Goal: Check status: Check status

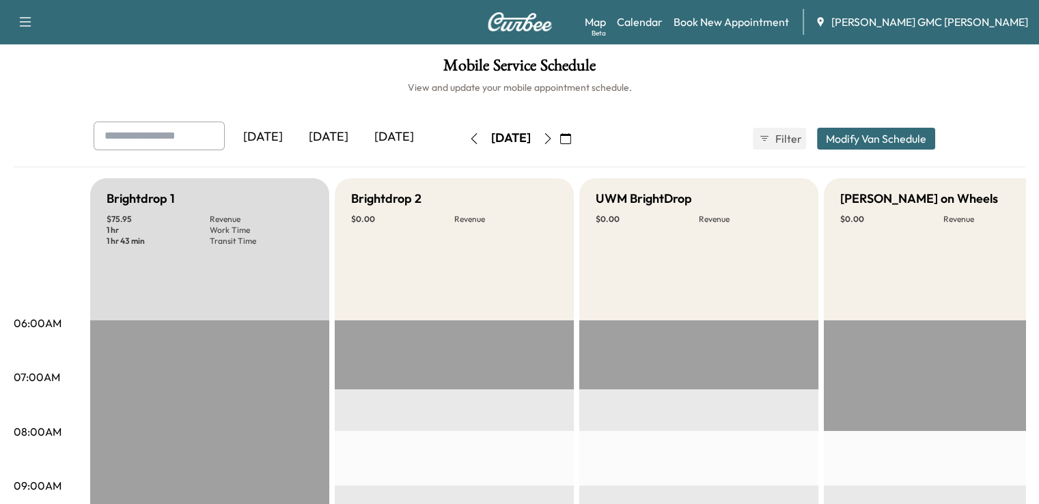
click at [361, 145] on div "[DATE]" at bounding box center [394, 137] width 66 height 31
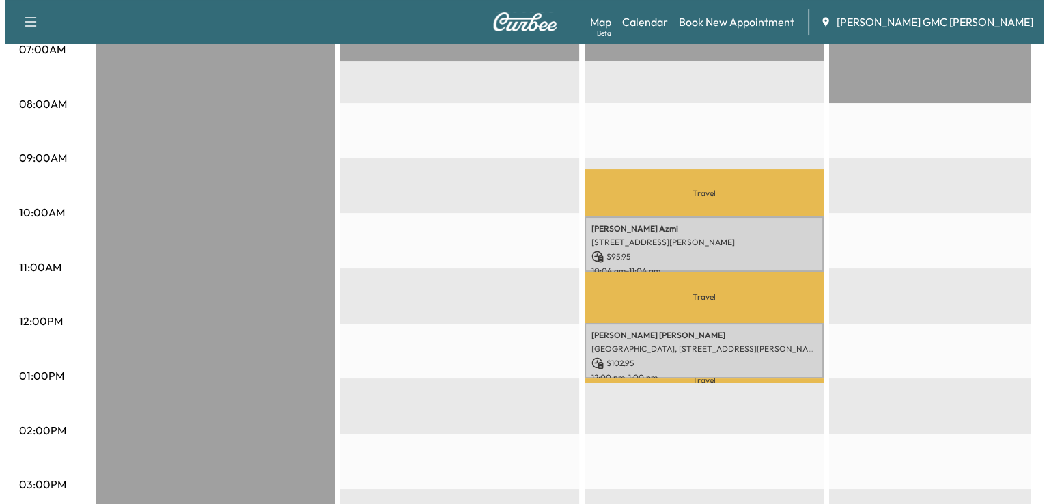
scroll to position [329, 0]
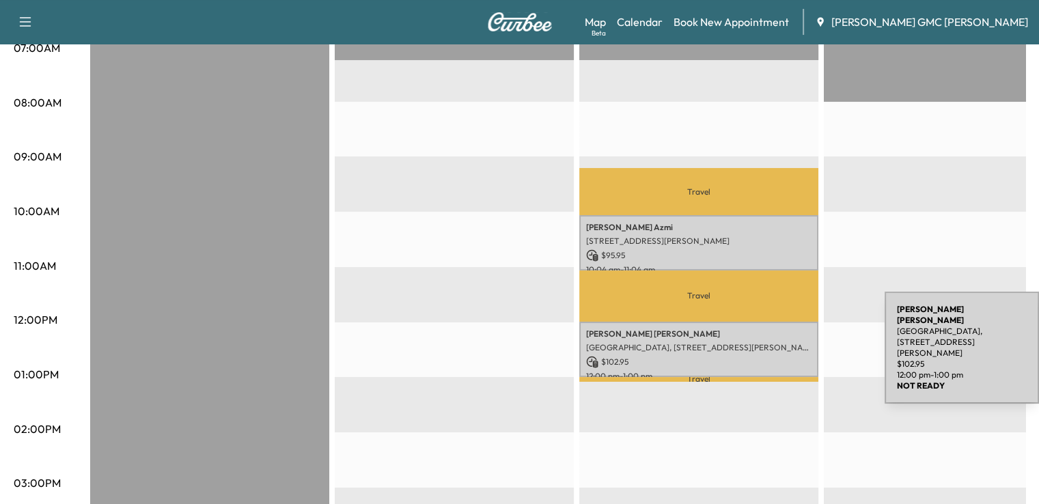
click at [782, 342] on p "[GEOGRAPHIC_DATA], [STREET_ADDRESS][PERSON_NAME]" at bounding box center [698, 347] width 225 height 11
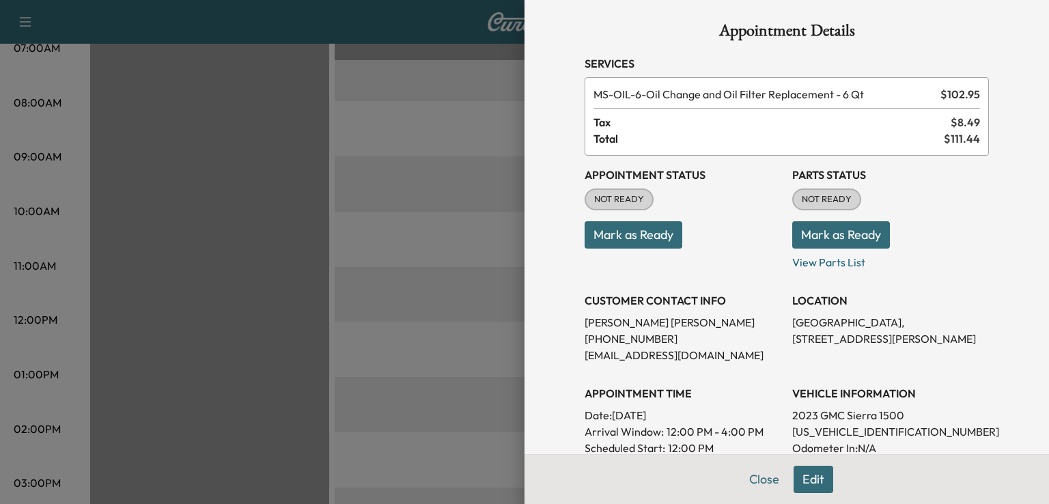
scroll to position [0, 0]
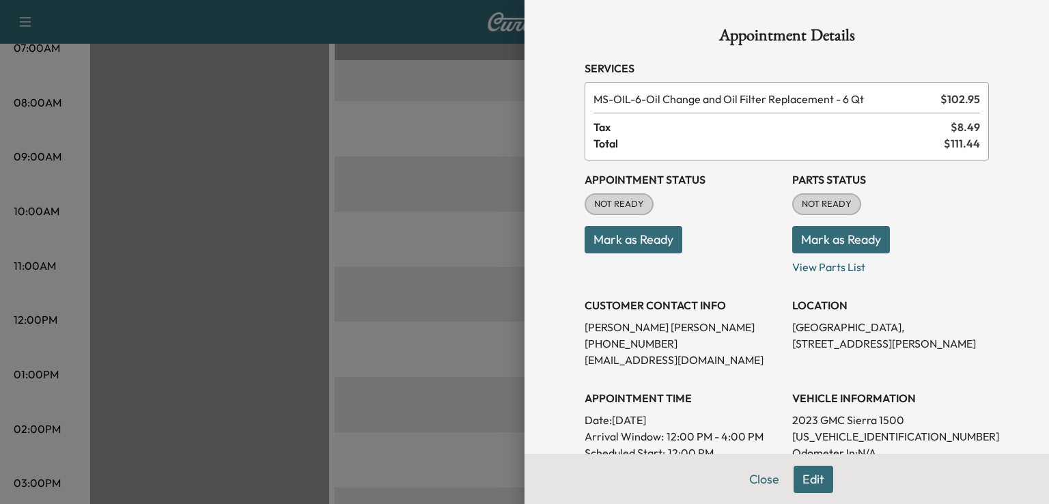
click at [1040, 279] on div "Appointment Details Services MS-OIL-6 - Oil Change and Oil Filter Replacement -…" at bounding box center [787, 252] width 525 height 504
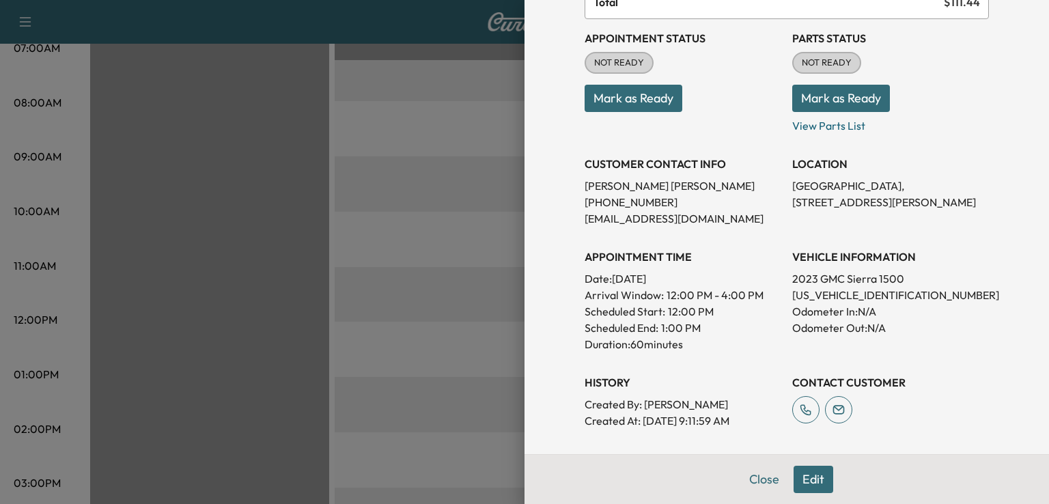
scroll to position [143, 0]
click at [749, 483] on button "Close" at bounding box center [764, 479] width 48 height 27
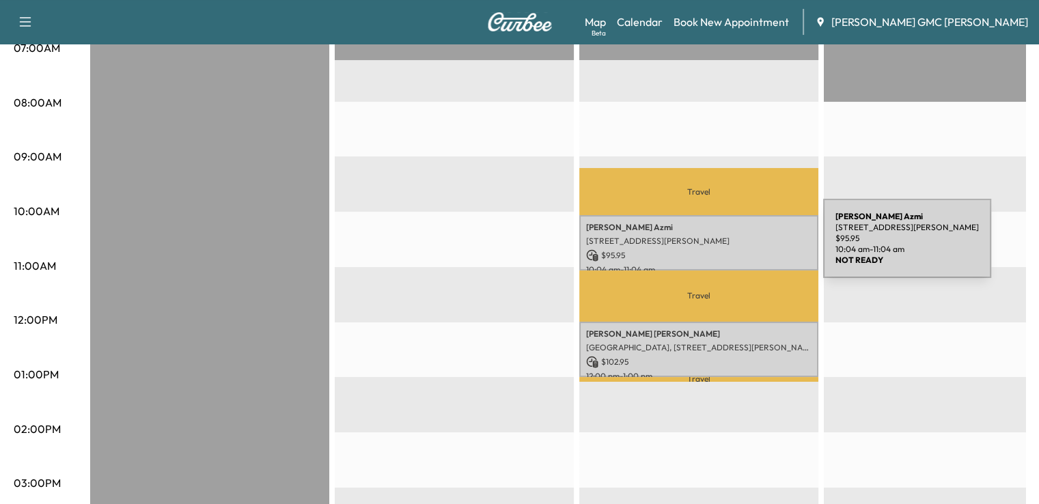
click at [721, 249] on p "$ 95.95" at bounding box center [698, 255] width 225 height 12
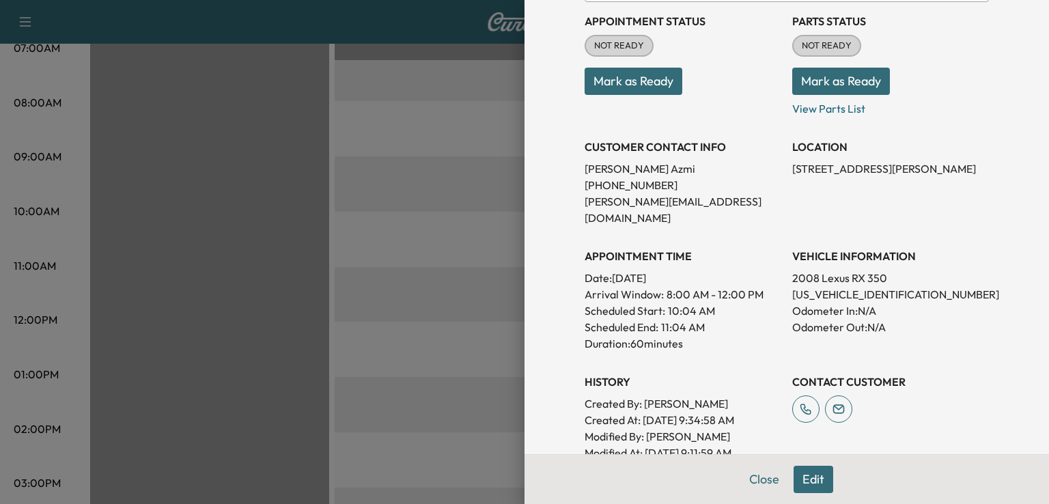
scroll to position [166, 0]
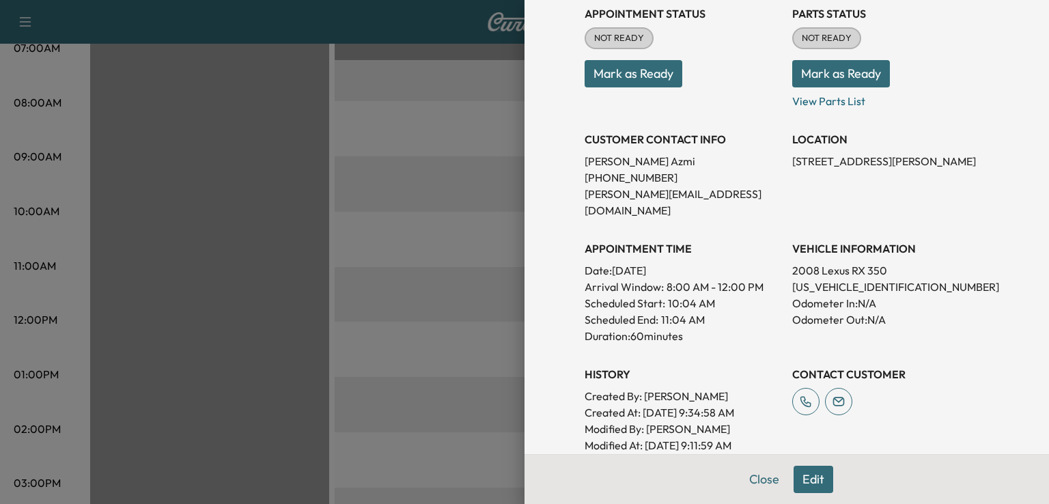
click at [870, 279] on p "[US_VEHICLE_IDENTIFICATION_NUMBER]" at bounding box center [890, 287] width 197 height 16
copy p "[US_VEHICLE_IDENTIFICATION_NUMBER]"
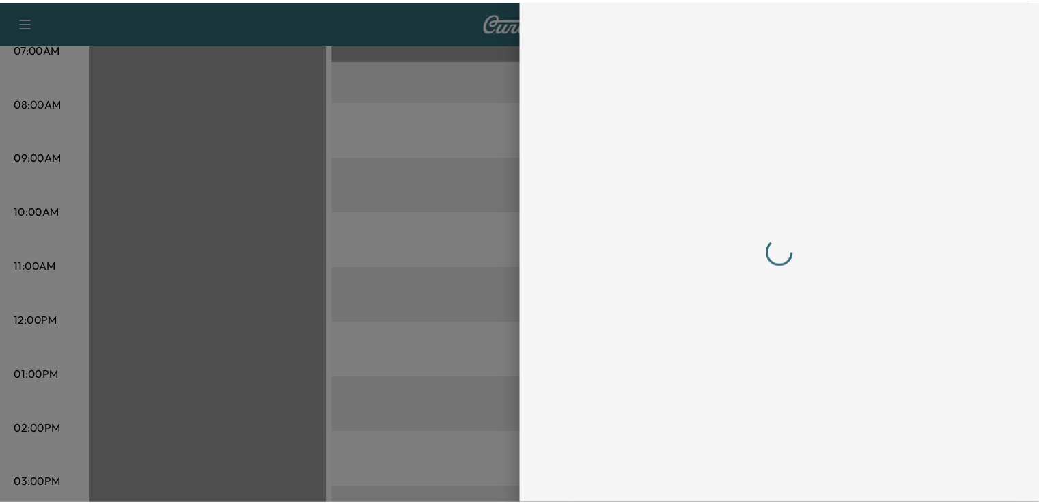
scroll to position [0, 0]
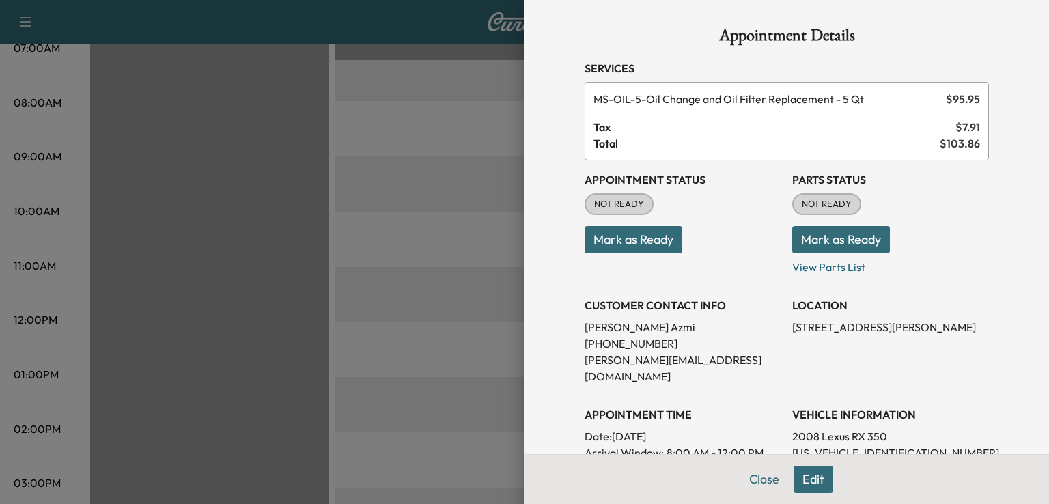
click at [431, 304] on div at bounding box center [524, 252] width 1049 height 504
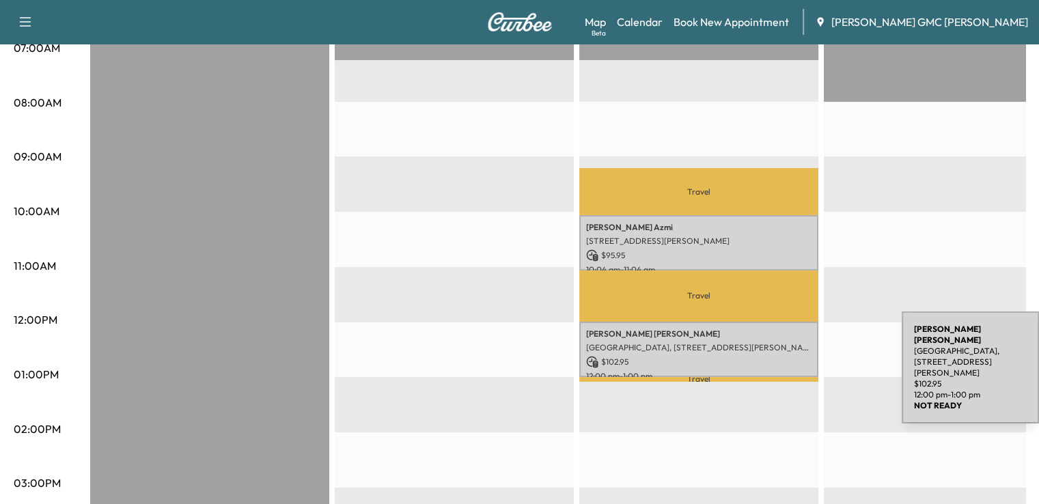
click at [799, 359] on p "$ 102.95" at bounding box center [698, 362] width 225 height 12
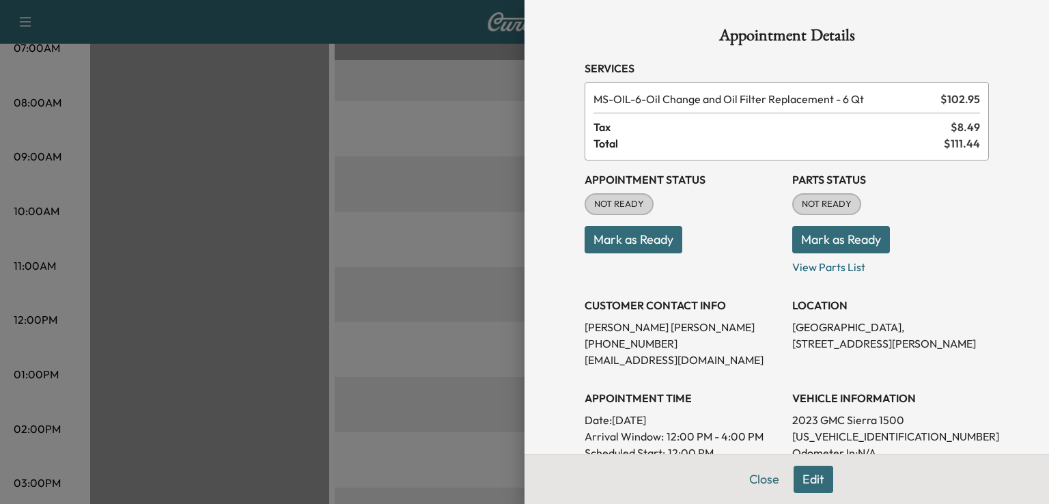
click at [465, 307] on div at bounding box center [524, 252] width 1049 height 504
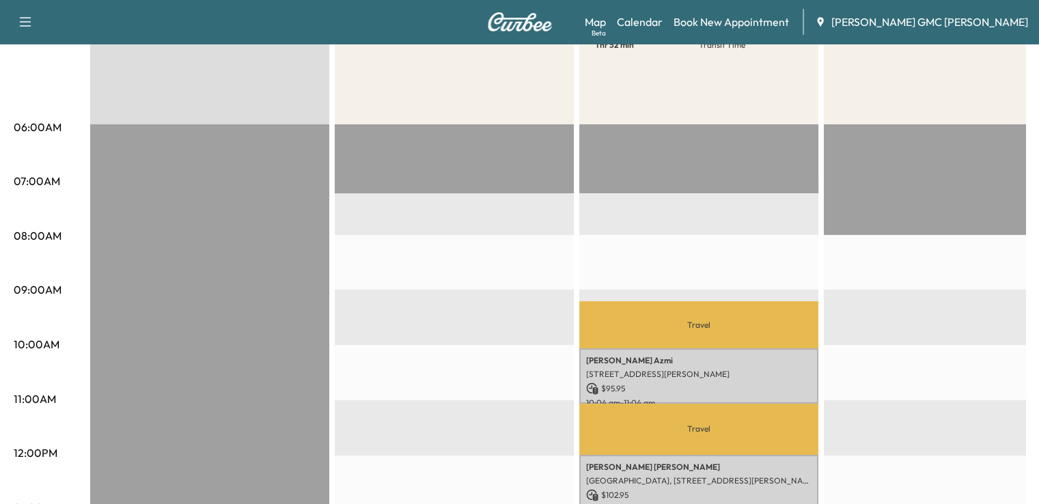
scroll to position [194, 0]
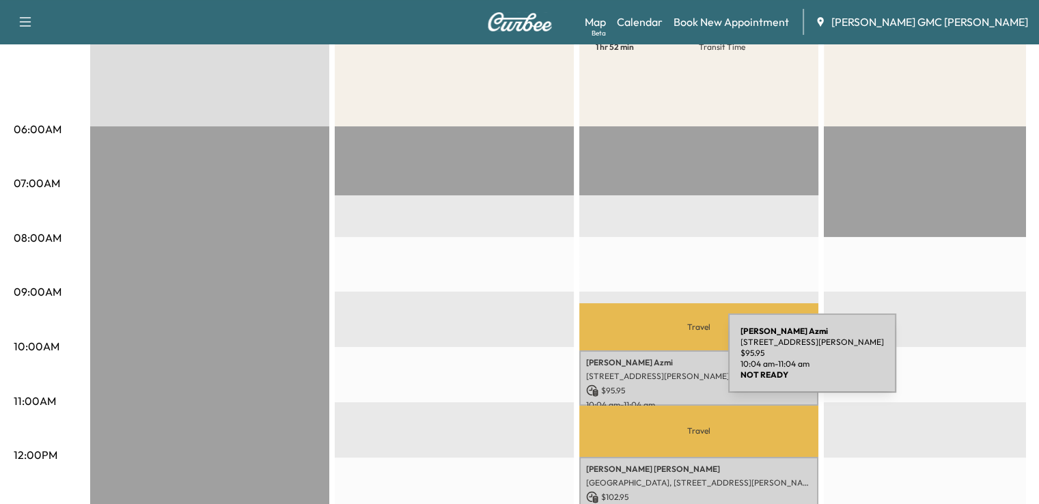
click at [626, 361] on p "[PERSON_NAME]" at bounding box center [698, 362] width 225 height 11
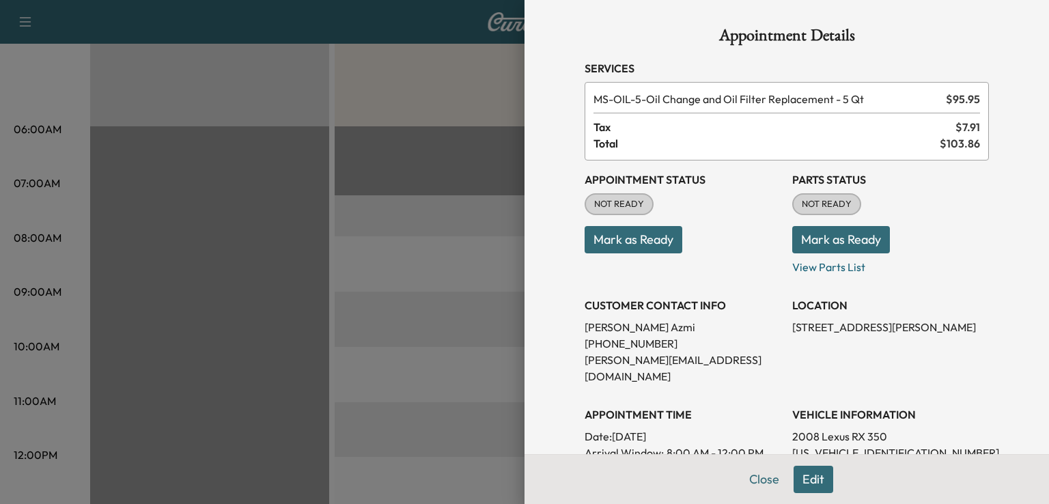
click at [404, 355] on div at bounding box center [524, 252] width 1049 height 504
